Goal: Information Seeking & Learning: Learn about a topic

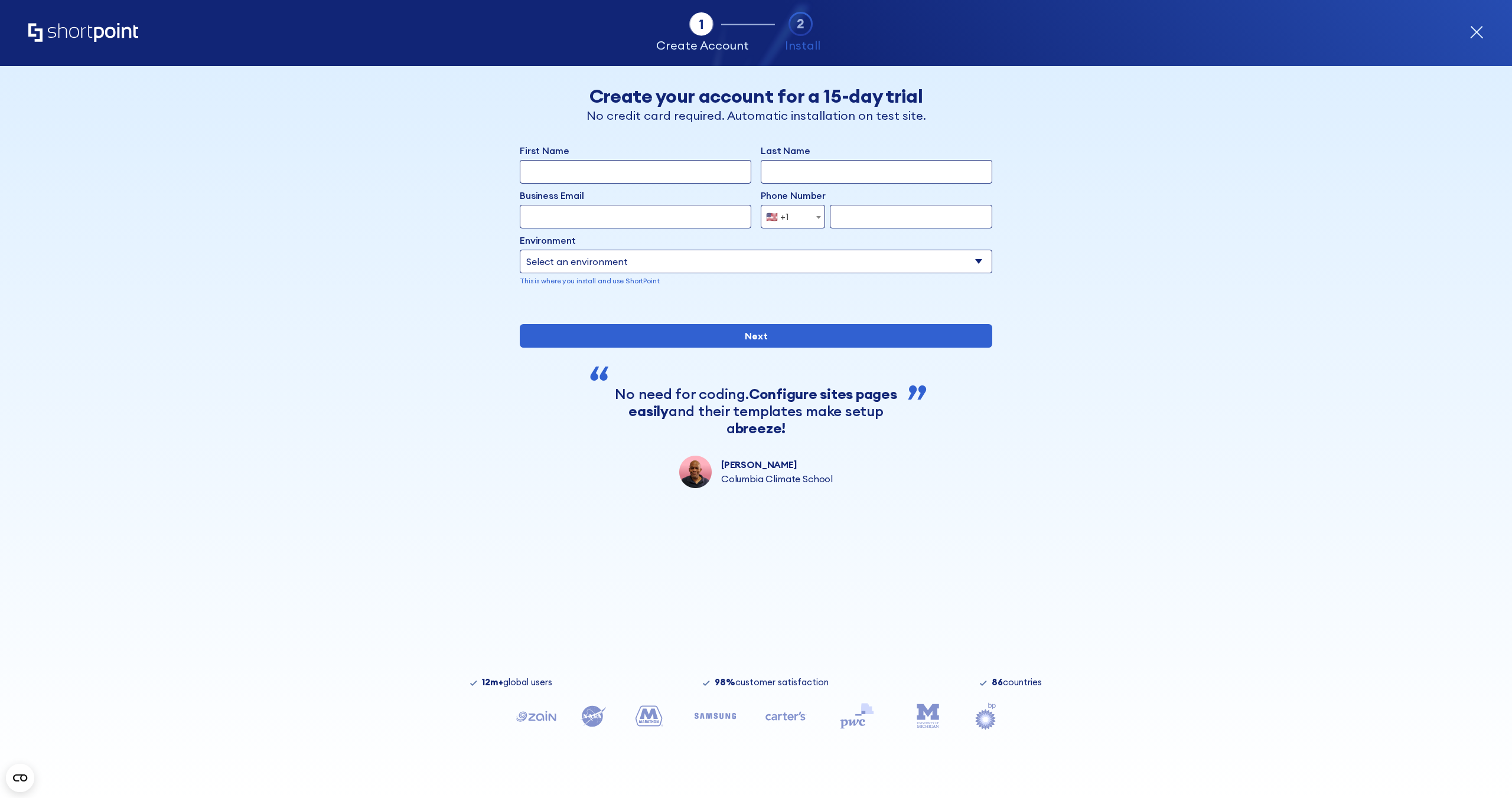
click at [93, 28] on icon "Home" at bounding box center [83, 33] width 110 height 19
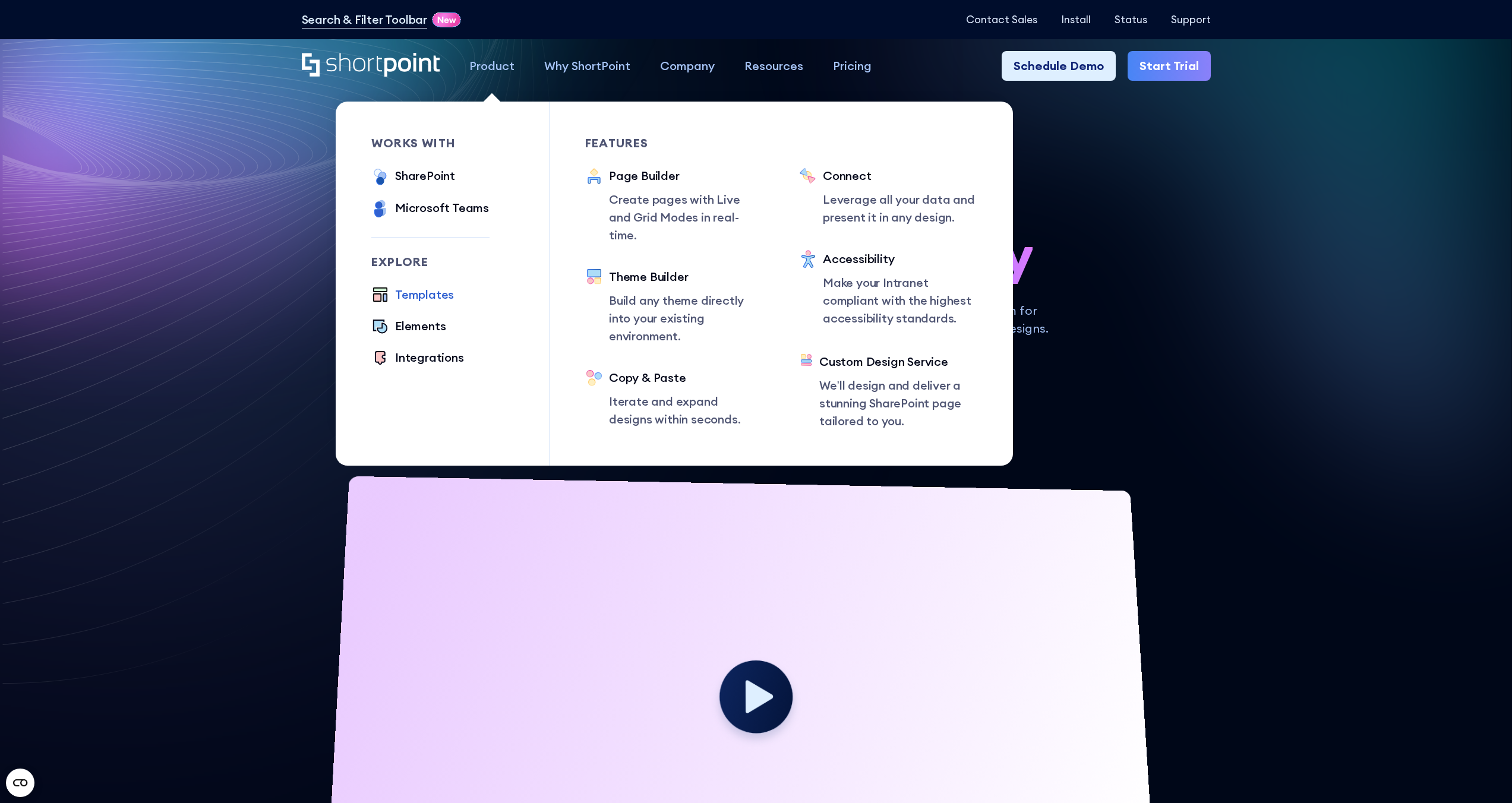
click at [413, 291] on div "Templates" at bounding box center [425, 294] width 59 height 17
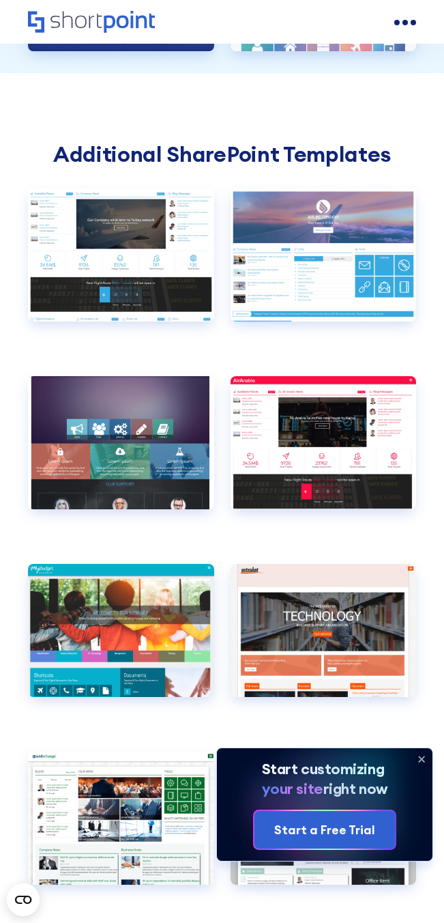
scroll to position [4884, 0]
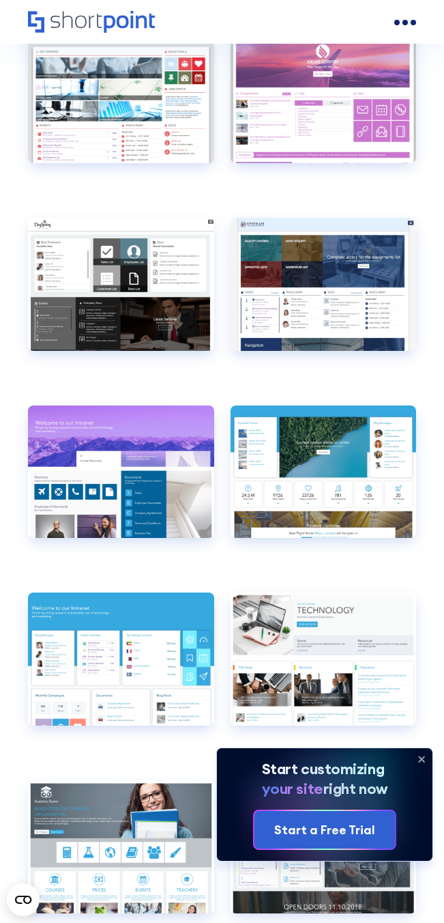
drag, startPoint x: 443, startPoint y: 371, endPoint x: 1105, endPoint y: 366, distance: 662.2
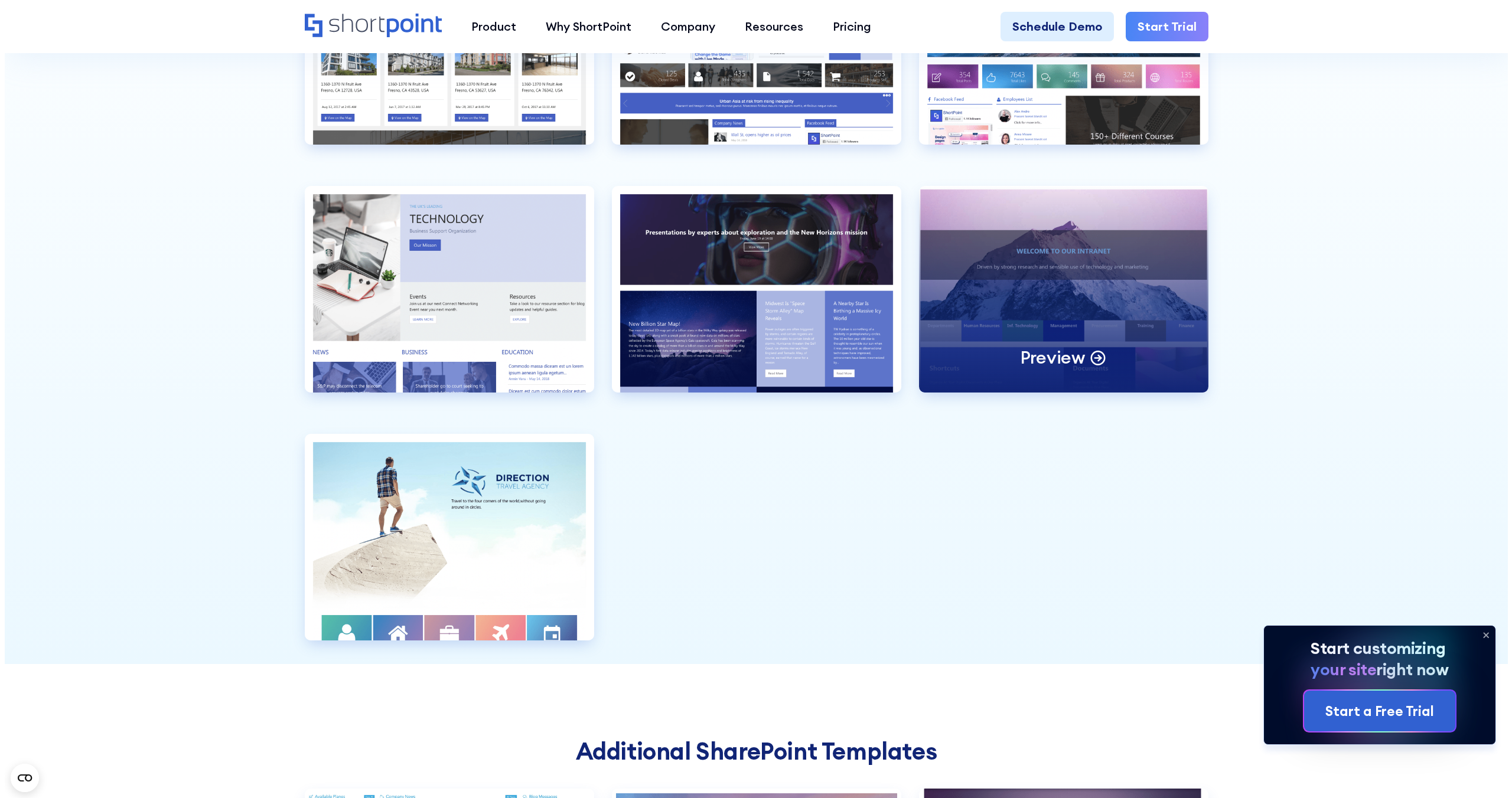
scroll to position [3707, 0]
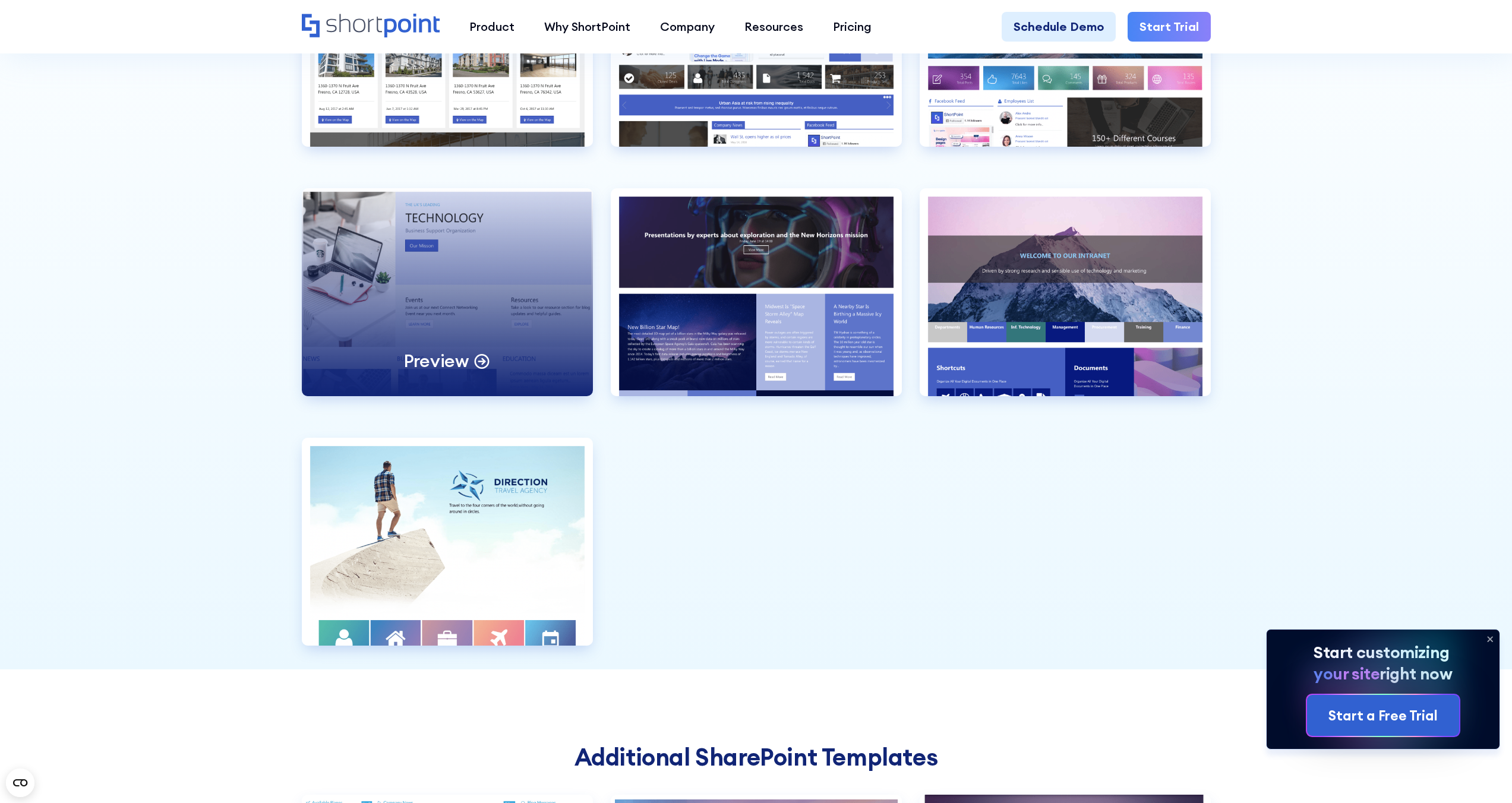
click at [465, 311] on div "Preview" at bounding box center [447, 291] width 292 height 208
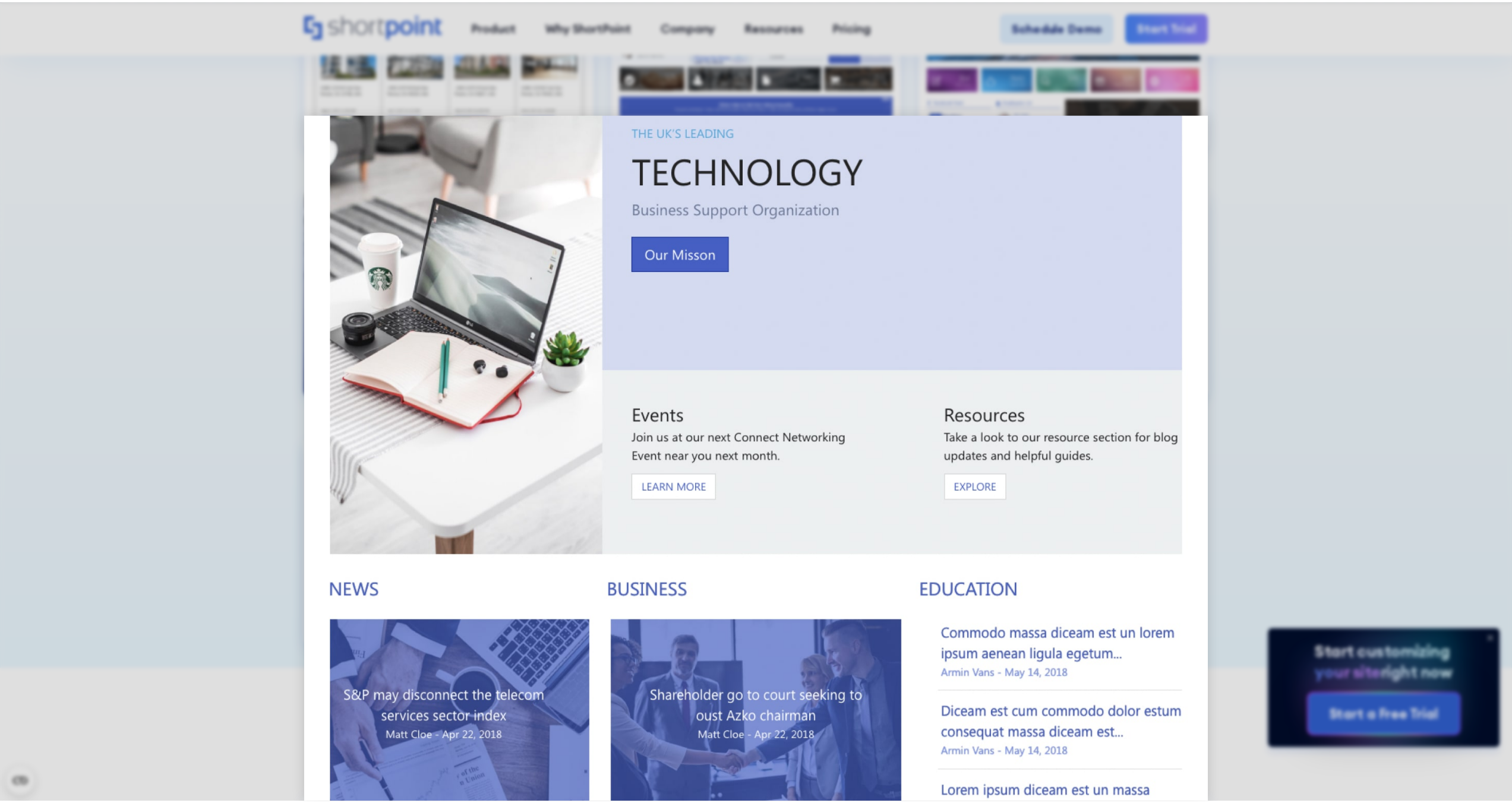
scroll to position [0, 0]
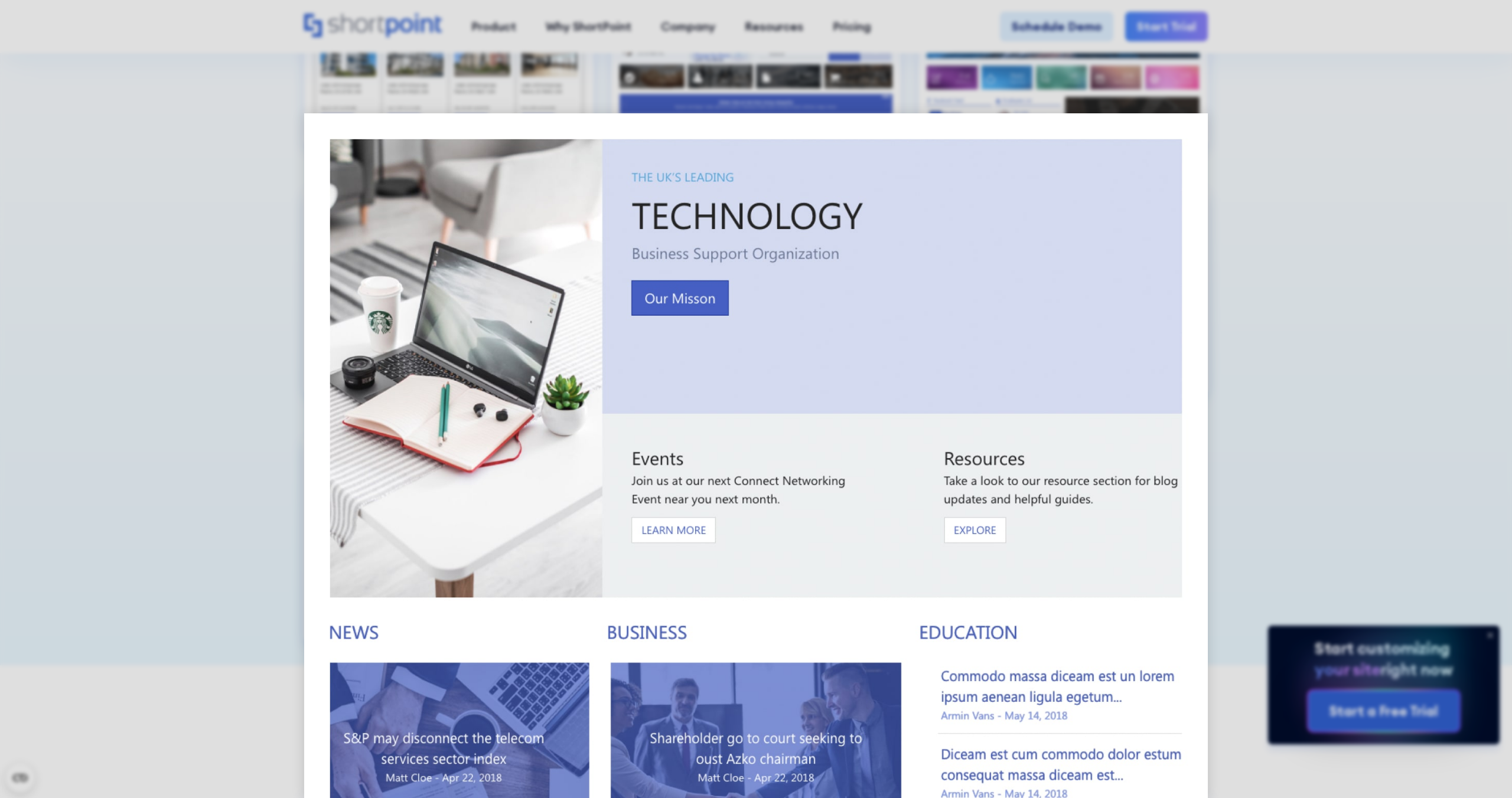
click at [1333, 226] on div at bounding box center [756, 399] width 1512 height 798
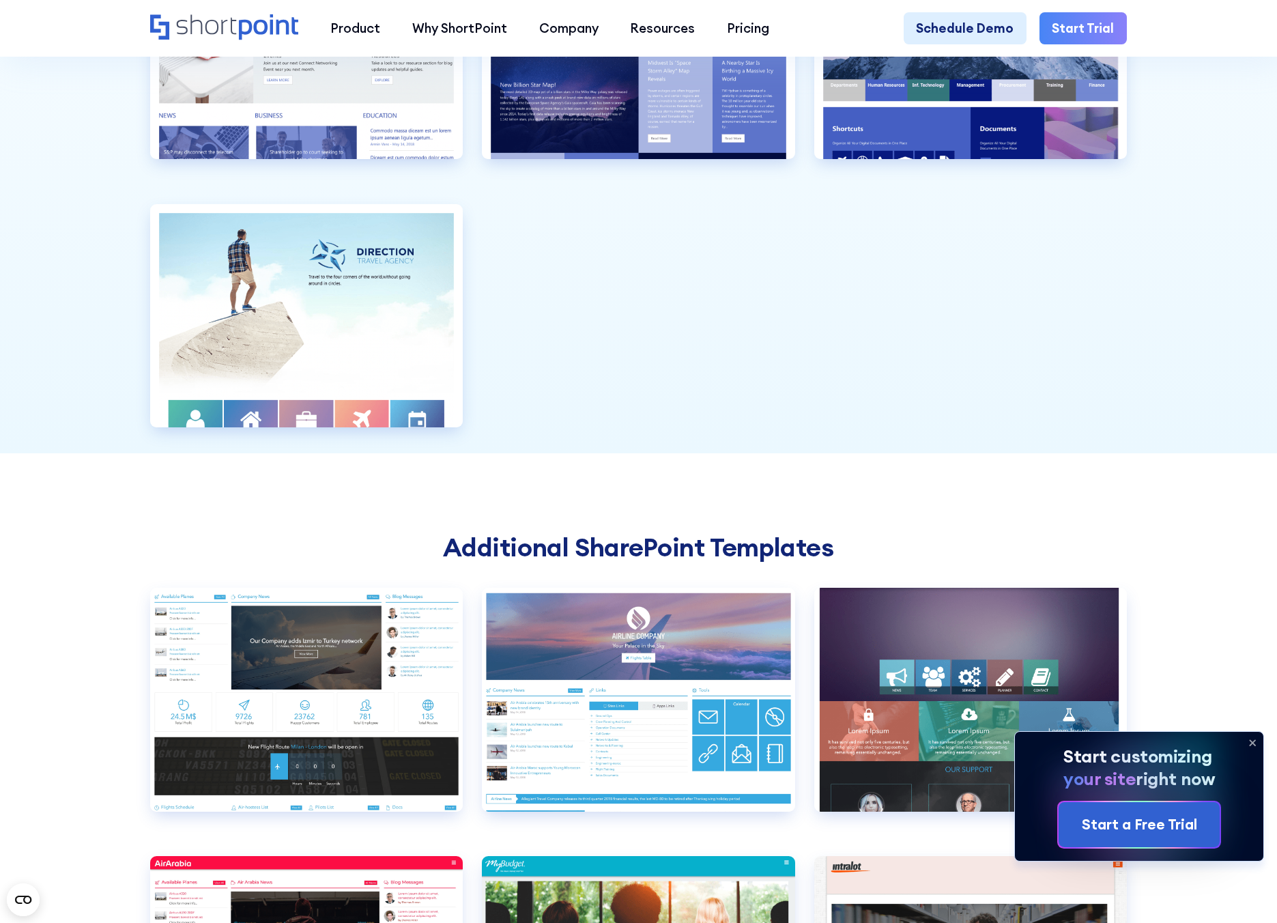
scroll to position [4014, 0]
